Goal: Information Seeking & Learning: Learn about a topic

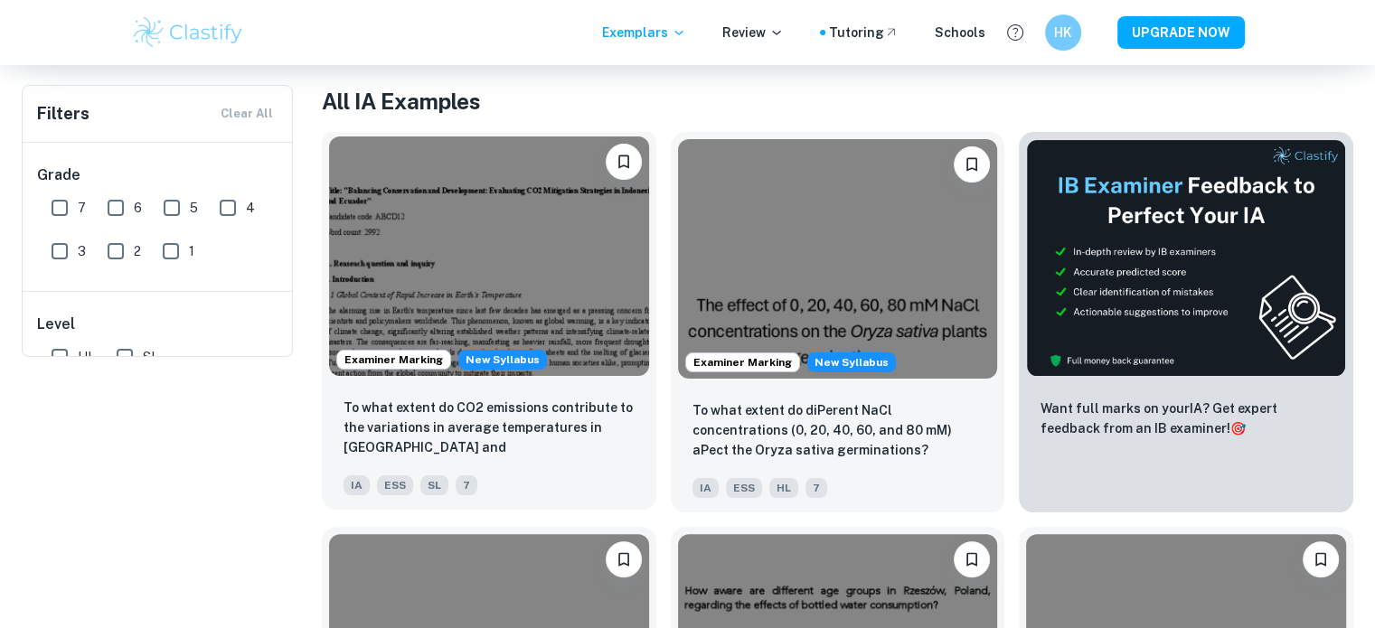
scroll to position [80, 0]
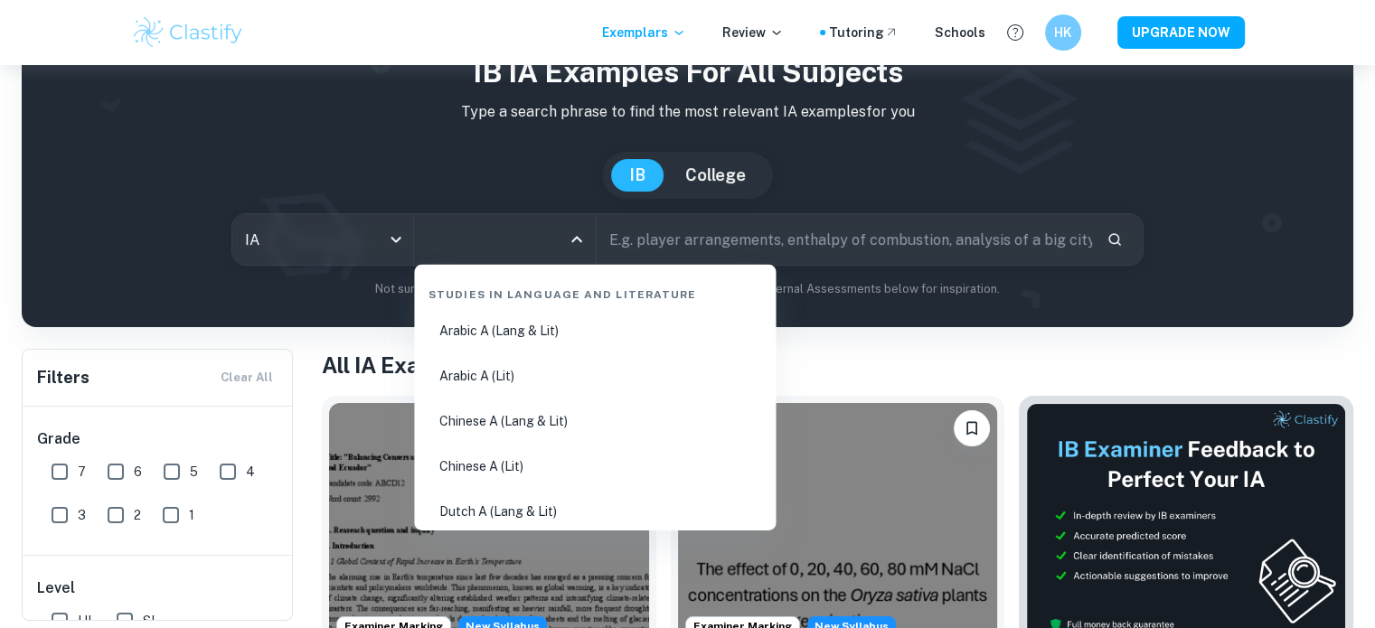
click at [519, 252] on input "All Subjects" at bounding box center [490, 239] width 137 height 34
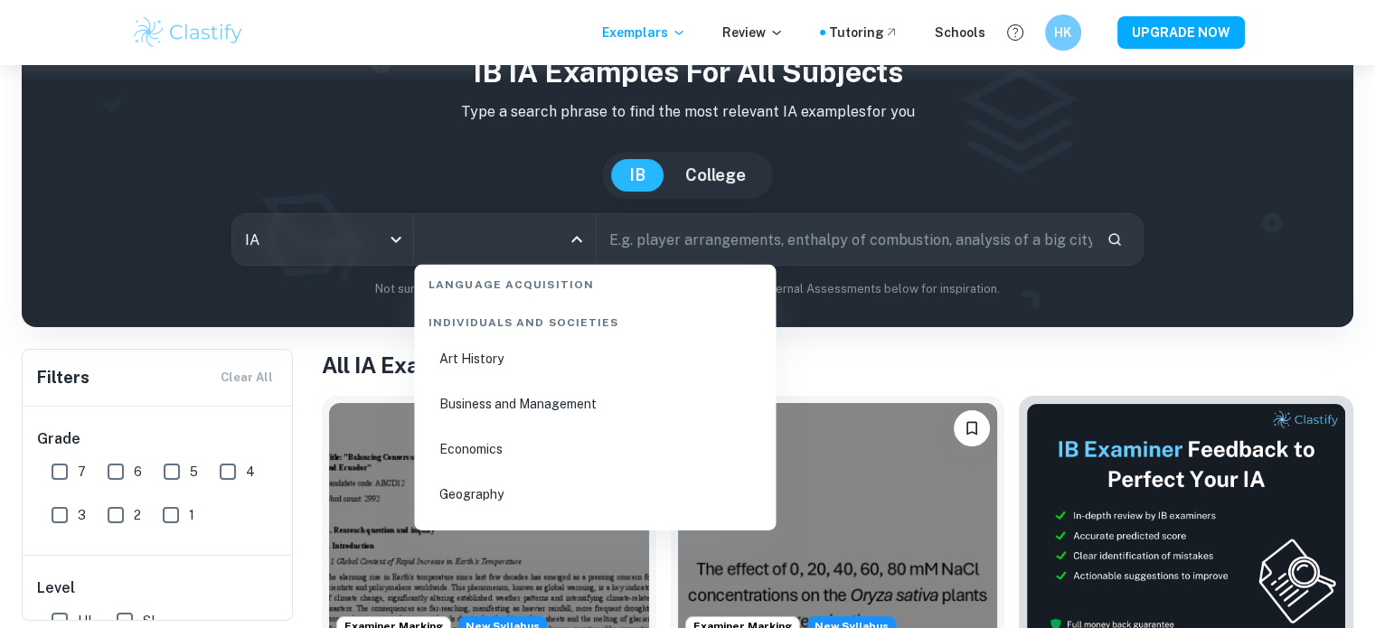
scroll to position [2165, 0]
click at [491, 466] on li "Economics" at bounding box center [594, 451] width 347 height 42
type input "Economics"
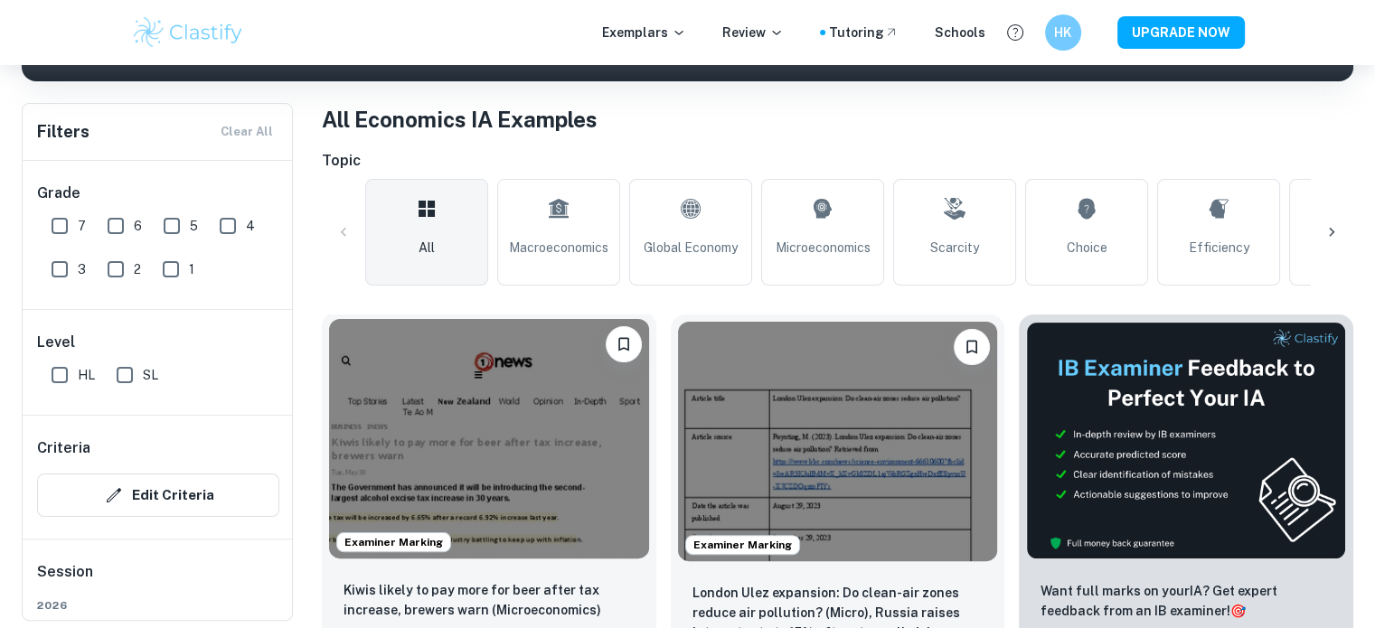
scroll to position [322, 0]
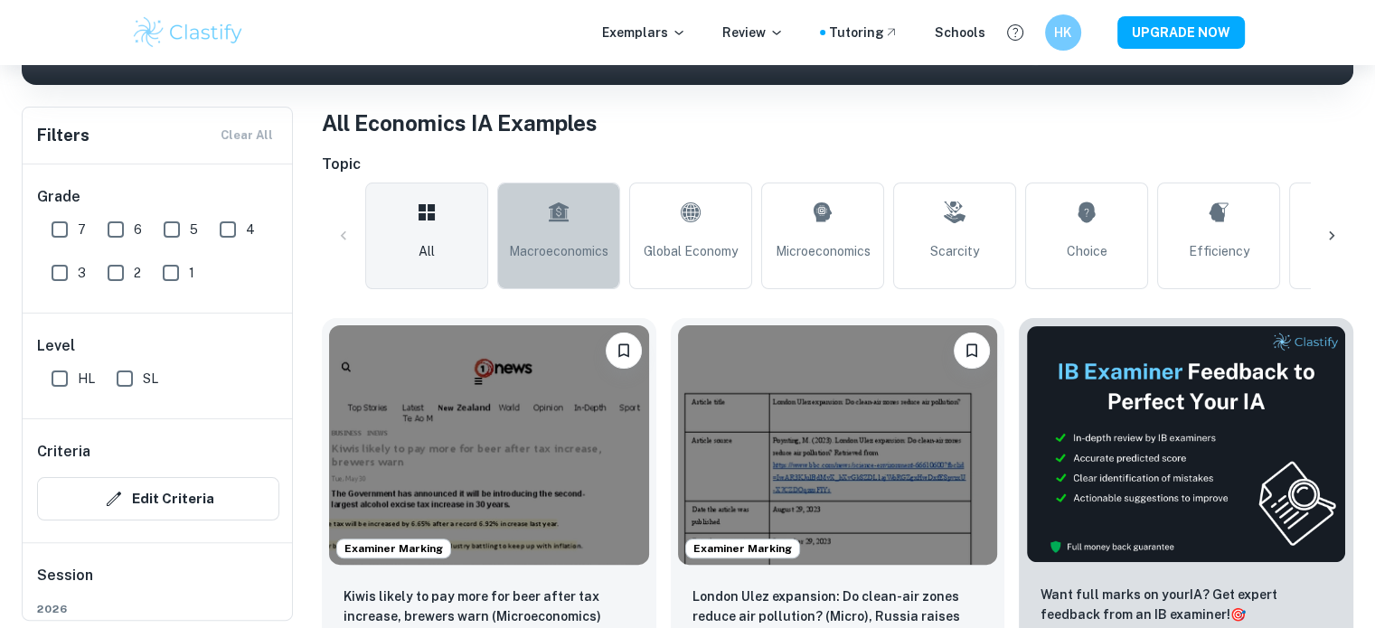
click at [604, 218] on link "Macroeconomics" at bounding box center [558, 236] width 123 height 107
type input "Macroeconomics"
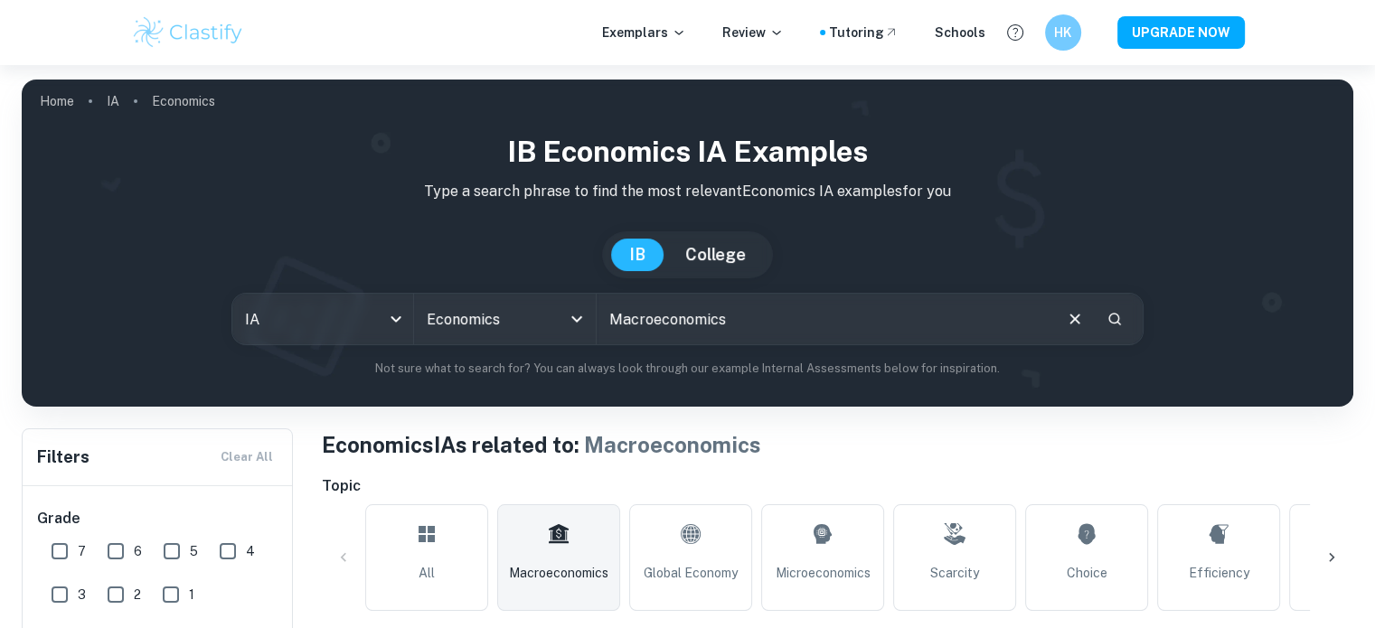
scroll to position [549, 0]
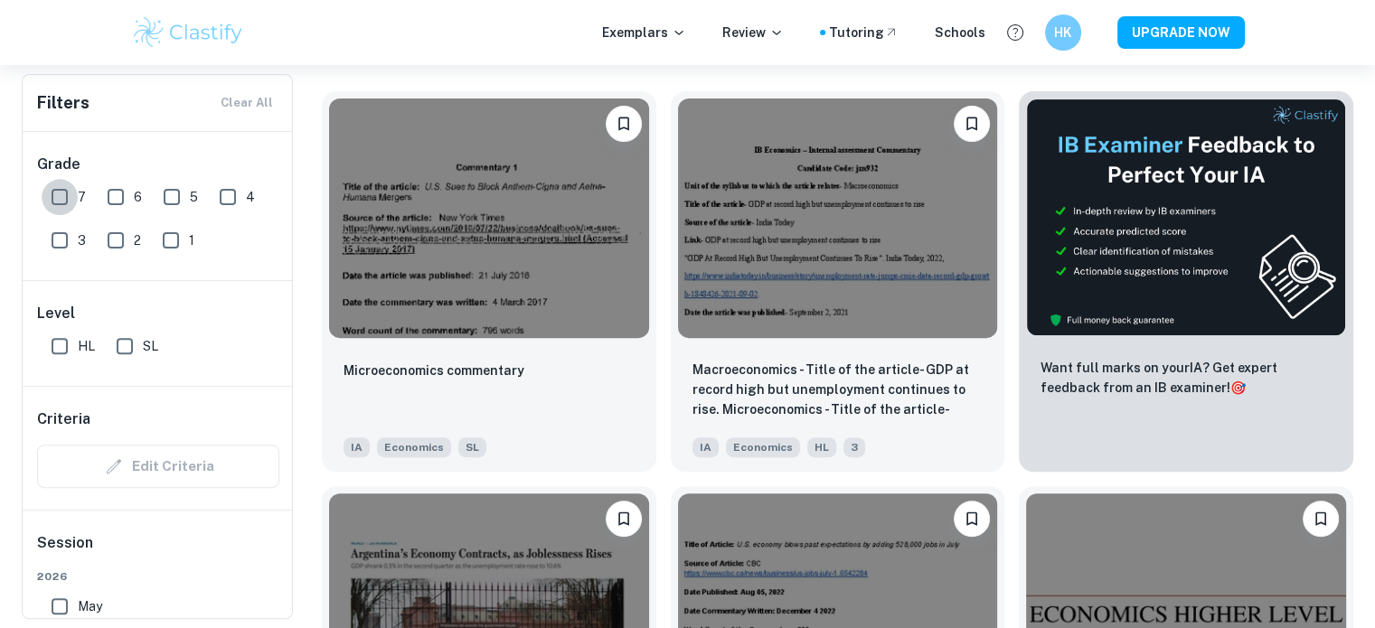
click at [58, 204] on input "7" at bounding box center [60, 197] width 36 height 36
click at [51, 203] on input "7" at bounding box center [60, 197] width 36 height 36
checkbox input "true"
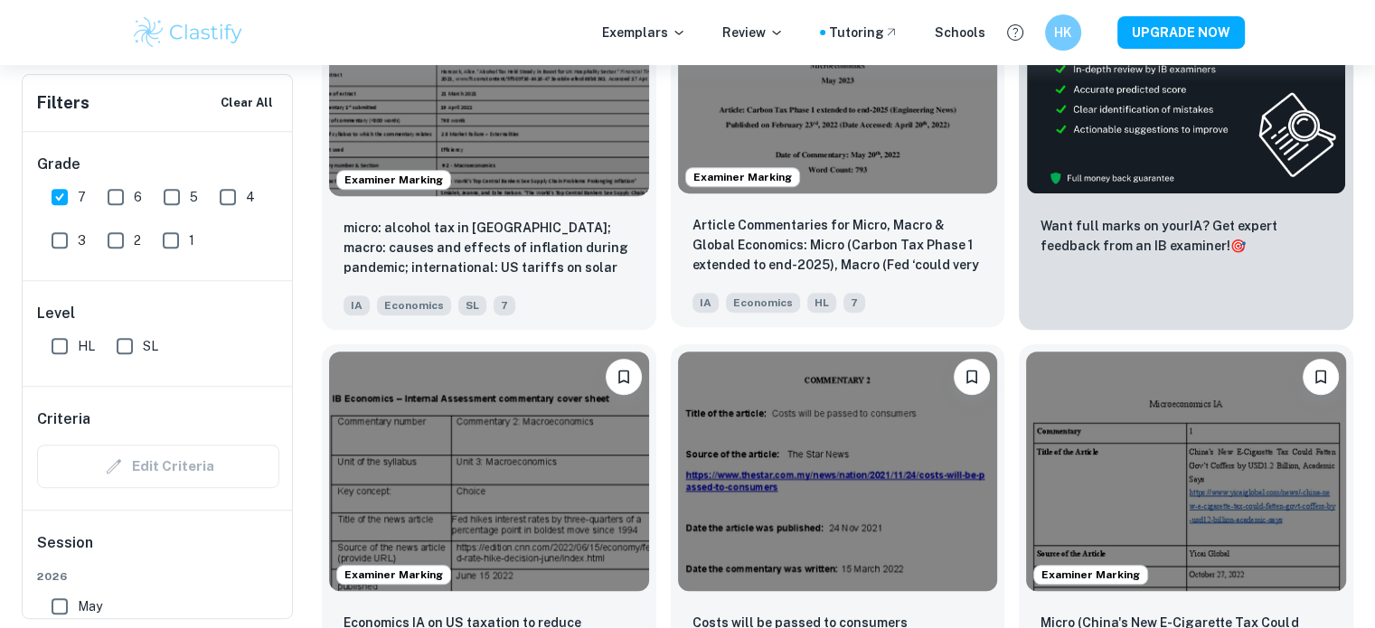
scroll to position [733, 0]
